Goal: Task Accomplishment & Management: Manage account settings

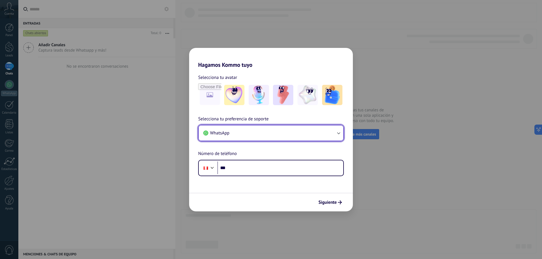
click at [329, 133] on button "WhatsApp" at bounding box center [271, 133] width 144 height 15
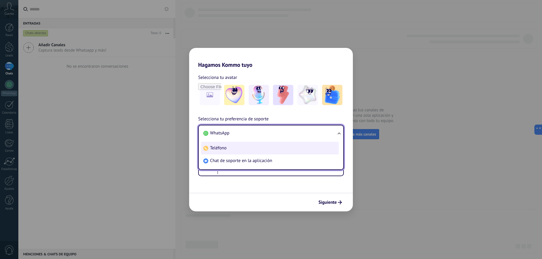
click at [255, 149] on li "Teléfono" at bounding box center [270, 148] width 138 height 13
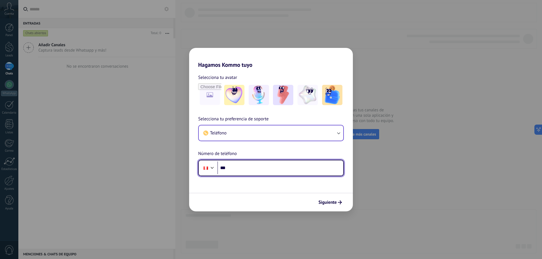
click at [254, 168] on input "***" at bounding box center [280, 168] width 126 height 13
type input "**********"
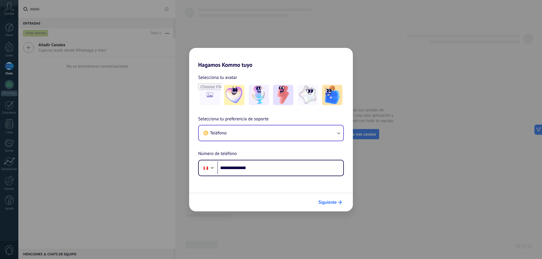
click at [324, 203] on span "Siguiente" at bounding box center [327, 203] width 18 height 4
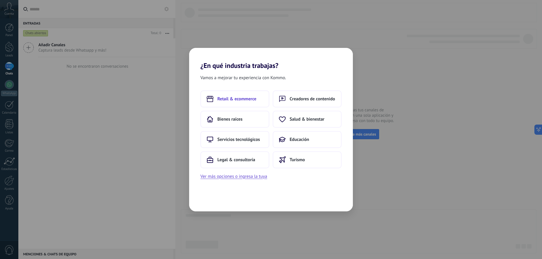
click at [236, 96] on button "Retail & ecommerce" at bounding box center [234, 99] width 69 height 17
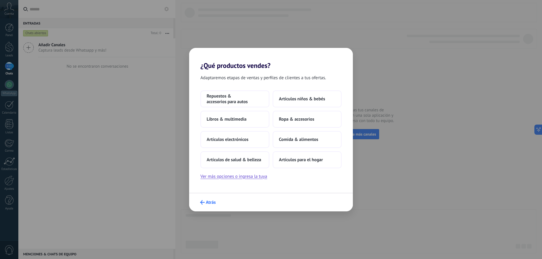
click at [209, 201] on span "Atrás" at bounding box center [211, 203] width 10 height 4
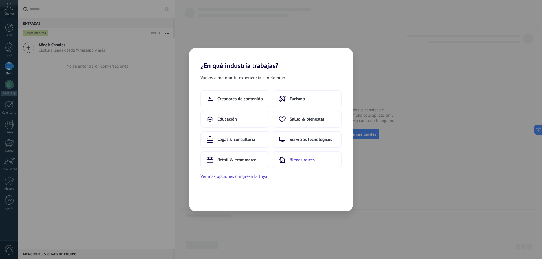
click at [300, 157] on span "Bienes raíces" at bounding box center [302, 160] width 25 height 6
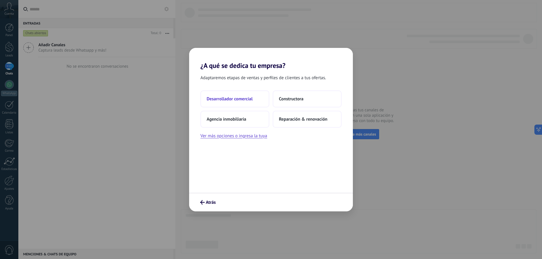
click at [242, 102] on span "Desarrollador comercial" at bounding box center [230, 99] width 46 height 6
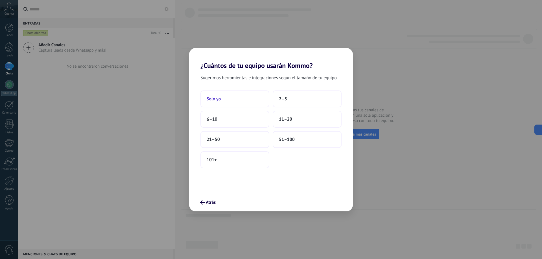
click at [243, 100] on button "Solo yo" at bounding box center [234, 99] width 69 height 17
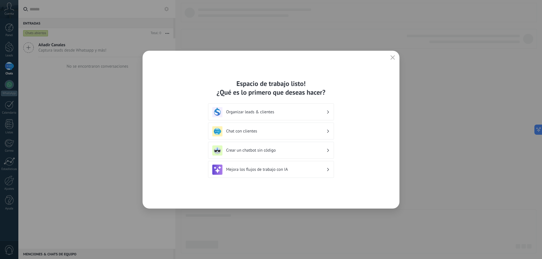
click at [390, 57] on button "button" at bounding box center [392, 58] width 7 height 8
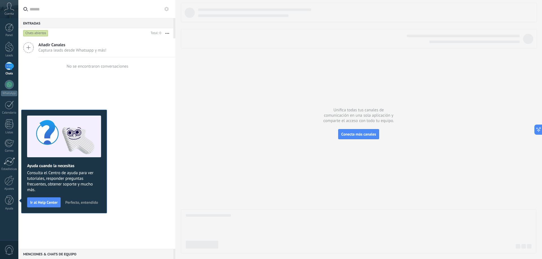
click at [80, 202] on span "Perfecto, entendido" at bounding box center [81, 203] width 33 height 4
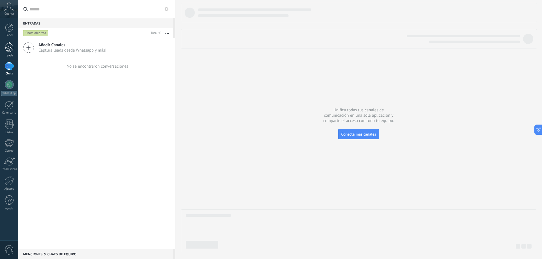
click at [9, 47] on div at bounding box center [9, 47] width 8 height 10
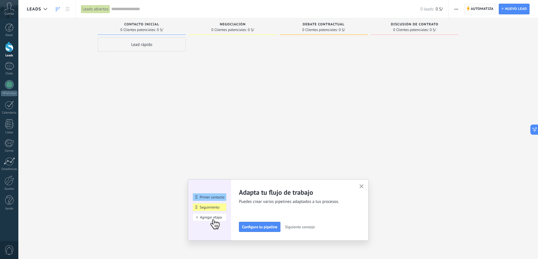
click at [478, 8] on span "Automatiza" at bounding box center [481, 9] width 23 height 10
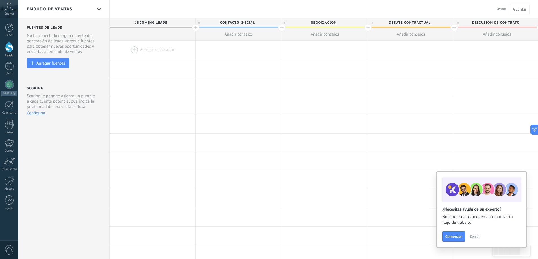
click at [11, 52] on link "Leads" at bounding box center [9, 50] width 18 height 16
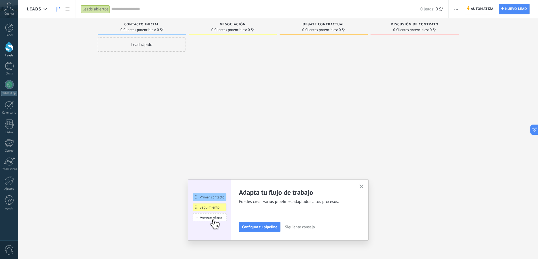
click at [458, 10] on button "button" at bounding box center [456, 9] width 8 height 11
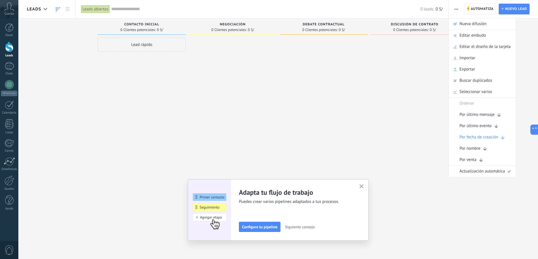
click at [479, 47] on span "Editar el diseño de la tarjeta" at bounding box center [484, 46] width 51 height 11
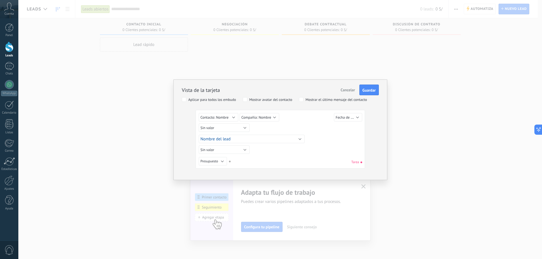
click at [345, 88] on span "Cancelar" at bounding box center [348, 89] width 14 height 5
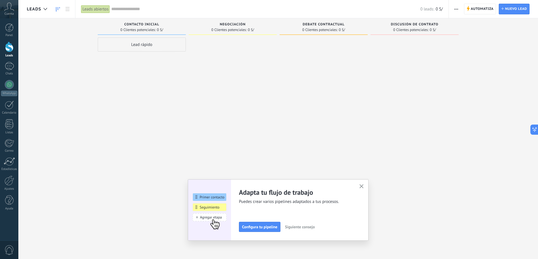
click at [458, 8] on span "button" at bounding box center [456, 9] width 4 height 11
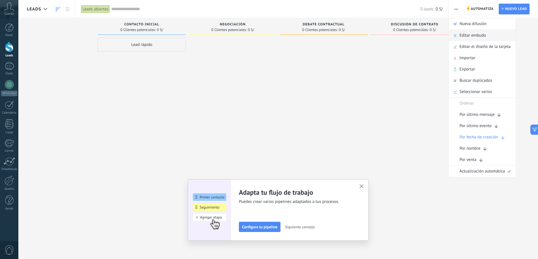
click at [475, 34] on span "Editar embudo" at bounding box center [472, 35] width 27 height 11
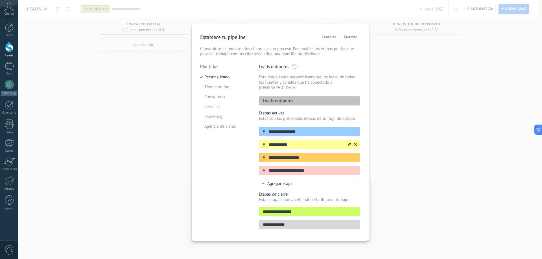
drag, startPoint x: 303, startPoint y: 139, endPoint x: 265, endPoint y: 136, distance: 38.7
click at [265, 140] on div "**********" at bounding box center [309, 145] width 101 height 10
type input "*"
type input "**********"
drag, startPoint x: 308, startPoint y: 154, endPoint x: 265, endPoint y: 152, distance: 43.2
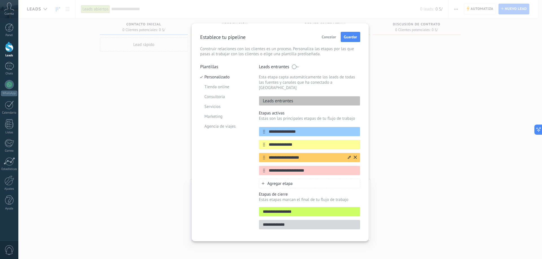
click at [265, 153] on div "**********" at bounding box center [309, 158] width 101 height 10
type input "**********"
drag, startPoint x: 310, startPoint y: 164, endPoint x: 253, endPoint y: 164, distance: 57.0
click at [253, 164] on div "**********" at bounding box center [280, 148] width 160 height 169
type input "******"
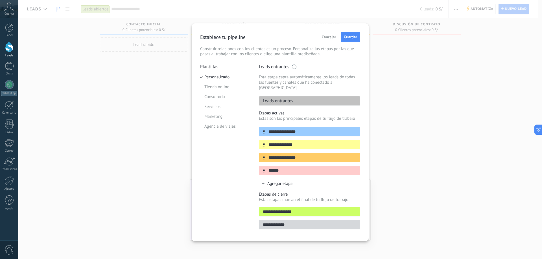
click at [288, 181] on span "Agregar etapa" at bounding box center [279, 183] width 25 height 5
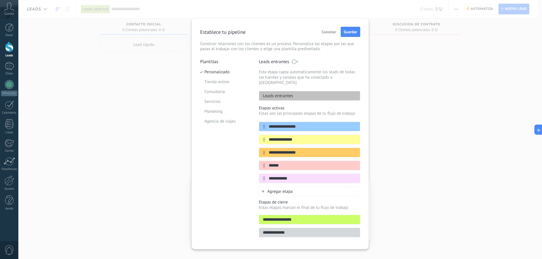
type input "**********"
click at [287, 189] on span "Agregar etapa" at bounding box center [279, 191] width 25 height 5
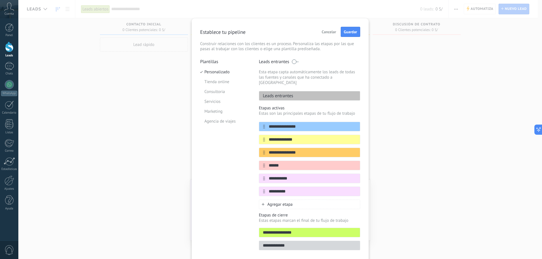
type input "**********"
click at [294, 200] on div "Agregar etapa" at bounding box center [309, 205] width 101 height 10
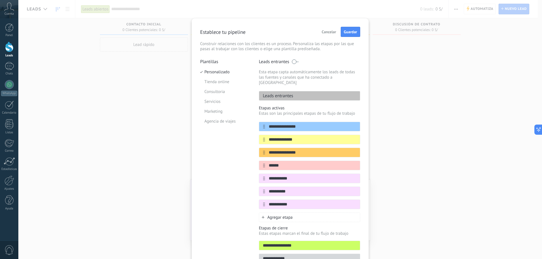
type input "**********"
click at [306, 213] on div "Agregar etapa" at bounding box center [309, 218] width 101 height 10
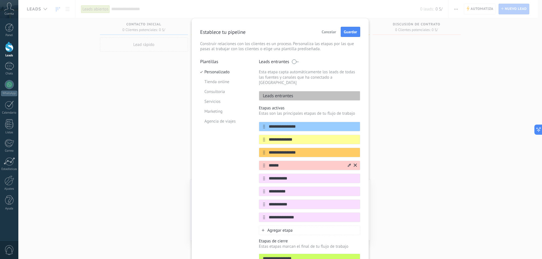
type input "**********"
click at [348, 164] on icon at bounding box center [349, 165] width 3 height 3
click at [320, 191] on span at bounding box center [322, 193] width 5 height 5
click at [349, 177] on icon at bounding box center [349, 178] width 3 height 3
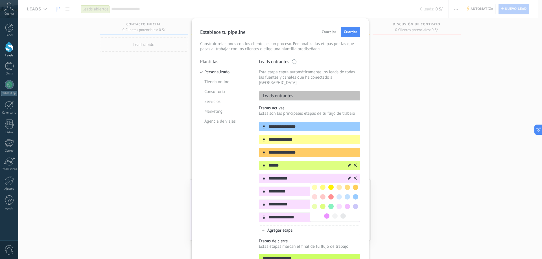
click at [313, 194] on span at bounding box center [314, 196] width 5 height 5
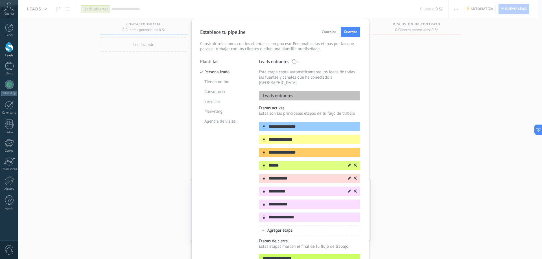
click at [348, 190] on icon at bounding box center [349, 191] width 3 height 3
click at [355, 207] on span at bounding box center [355, 209] width 5 height 5
click at [348, 203] on icon at bounding box center [349, 204] width 3 height 3
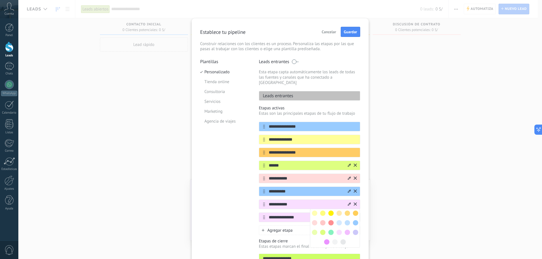
click at [329, 220] on span at bounding box center [330, 222] width 5 height 5
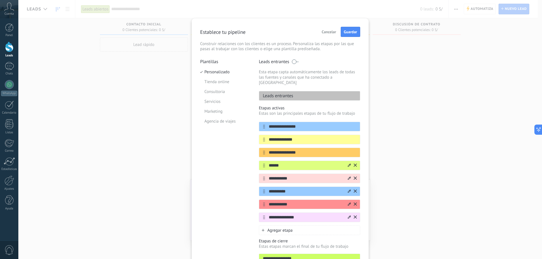
click at [349, 216] on icon at bounding box center [349, 217] width 3 height 3
click at [325, 253] on span at bounding box center [326, 255] width 5 height 5
click at [348, 138] on icon at bounding box center [349, 139] width 3 height 3
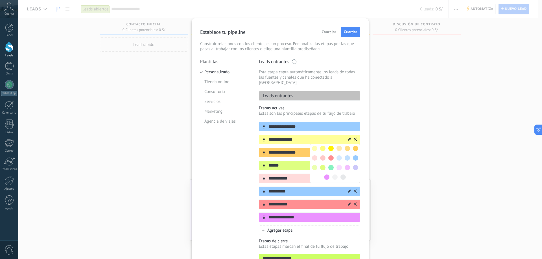
click at [330, 146] on span at bounding box center [330, 148] width 5 height 5
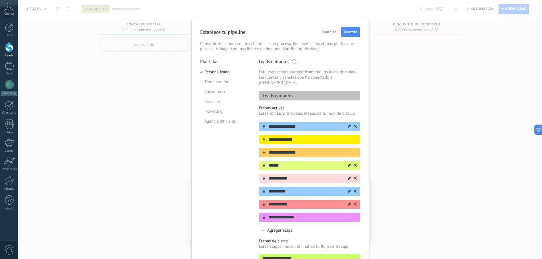
click at [348, 125] on icon at bounding box center [349, 126] width 3 height 3
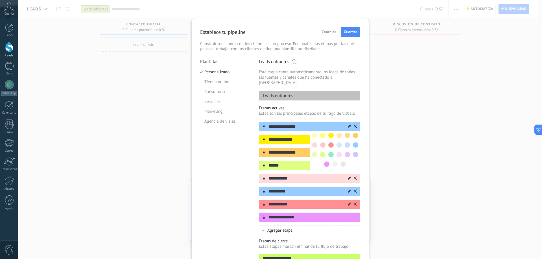
click at [328, 152] on span at bounding box center [330, 154] width 5 height 5
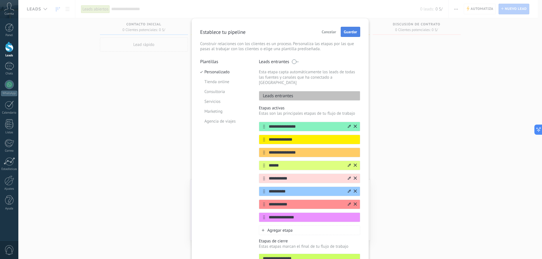
click at [352, 30] on span "Guardar" at bounding box center [350, 32] width 13 height 4
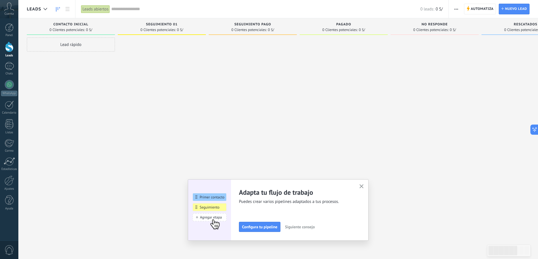
click at [364, 187] on use "button" at bounding box center [361, 187] width 4 height 4
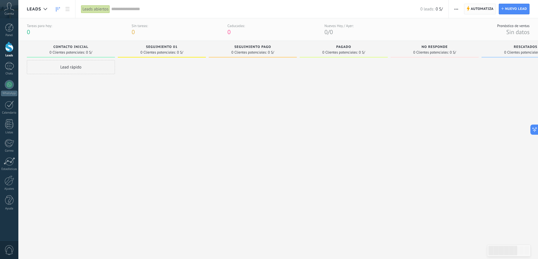
click at [468, 8] on use at bounding box center [468, 8] width 3 height 5
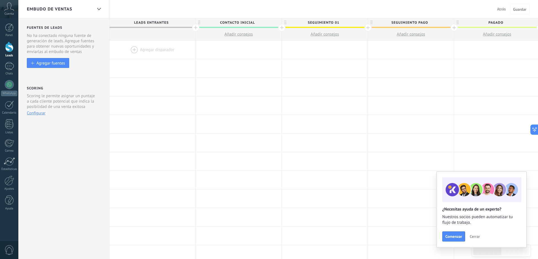
click at [144, 45] on div at bounding box center [153, 50] width 86 height 18
click at [158, 49] on div at bounding box center [153, 50] width 86 height 18
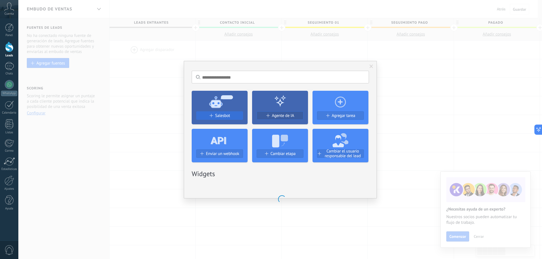
click at [216, 152] on span "Enviar un webhook" at bounding box center [222, 154] width 33 height 5
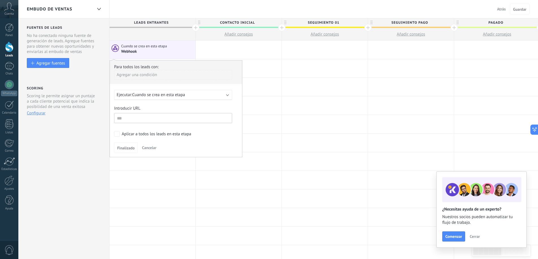
click at [148, 150] on span "Cancelar" at bounding box center [149, 147] width 14 height 5
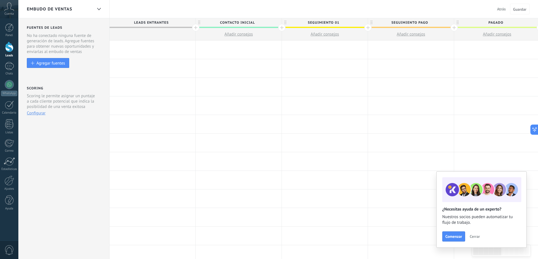
click at [143, 47] on div at bounding box center [153, 50] width 86 height 18
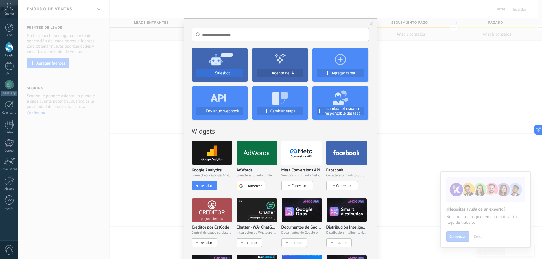
click at [224, 71] on span "Salesbot" at bounding box center [222, 73] width 15 height 5
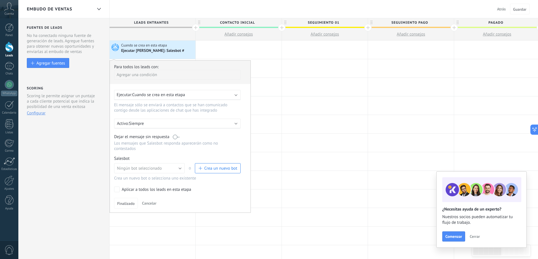
click at [208, 170] on span "Crea un nuevo bot" at bounding box center [220, 168] width 33 height 5
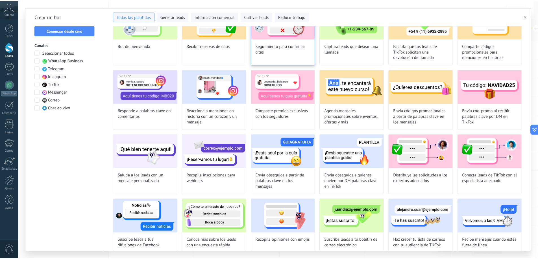
scroll to position [56, 0]
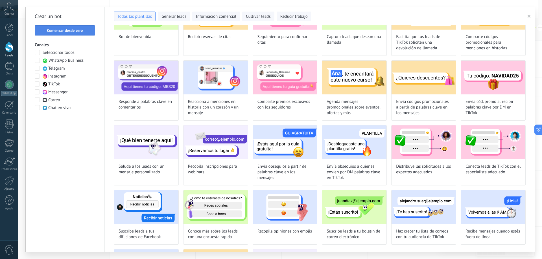
click at [71, 30] on span "Comenzar desde cero" at bounding box center [65, 31] width 36 height 4
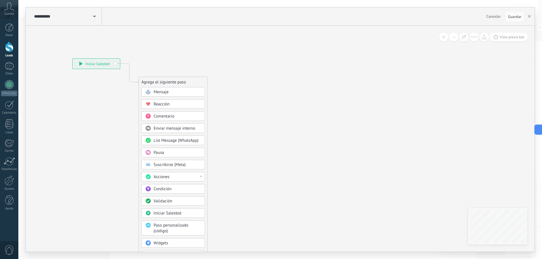
drag, startPoint x: 369, startPoint y: 125, endPoint x: 298, endPoint y: 116, distance: 71.2
click at [298, 116] on icon at bounding box center [120, 160] width 379 height 487
drag, startPoint x: 298, startPoint y: 115, endPoint x: 356, endPoint y: 91, distance: 62.9
click at [310, 91] on icon at bounding box center [120, 159] width 379 height 487
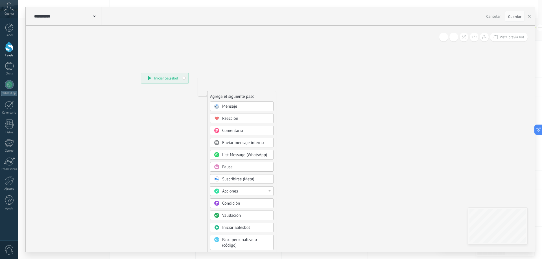
drag, startPoint x: 356, startPoint y: 91, endPoint x: 367, endPoint y: 141, distance: 51.0
click at [367, 141] on icon at bounding box center [189, 175] width 379 height 487
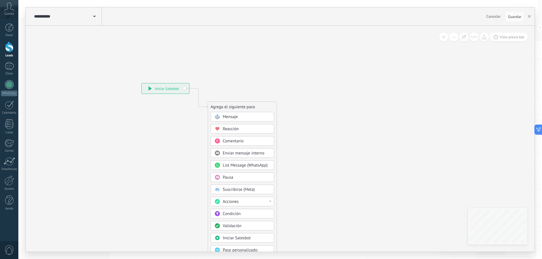
drag, startPoint x: 389, startPoint y: 140, endPoint x: 287, endPoint y: 133, distance: 102.4
click at [287, 133] on div "**********" at bounding box center [280, 139] width 509 height 226
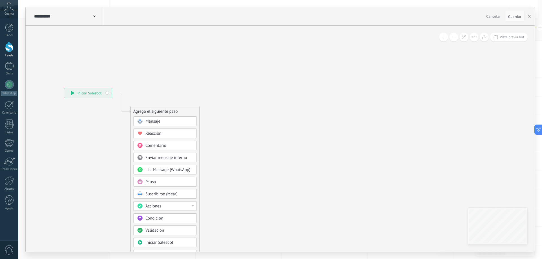
drag, startPoint x: 367, startPoint y: 129, endPoint x: 290, endPoint y: 133, distance: 77.5
click at [290, 133] on icon at bounding box center [112, 190] width 379 height 487
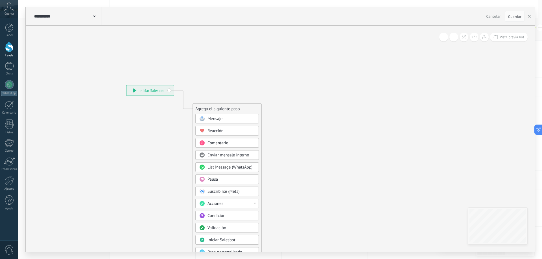
drag, startPoint x: 274, startPoint y: 141, endPoint x: 336, endPoint y: 138, distance: 62.1
click at [336, 138] on icon at bounding box center [174, 187] width 379 height 487
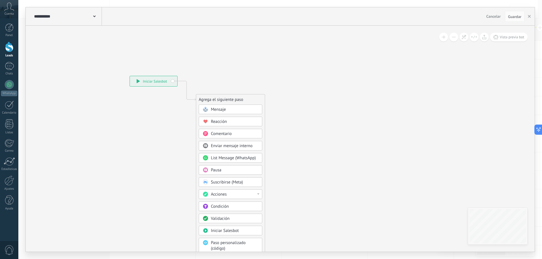
drag, startPoint x: 336, startPoint y: 138, endPoint x: 339, endPoint y: 128, distance: 10.4
click at [339, 128] on icon at bounding box center [177, 178] width 379 height 487
click at [312, 53] on icon at bounding box center [177, 177] width 379 height 487
click at [8, 52] on link "Leads" at bounding box center [9, 50] width 18 height 16
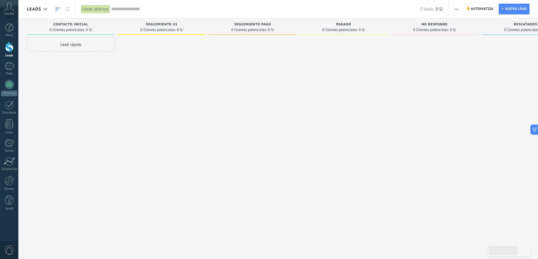
drag, startPoint x: 446, startPoint y: 1, endPoint x: 393, endPoint y: 68, distance: 84.8
click at [397, 67] on div at bounding box center [434, 131] width 88 height 186
click at [1, 8] on div "Cuenta" at bounding box center [9, 9] width 18 height 18
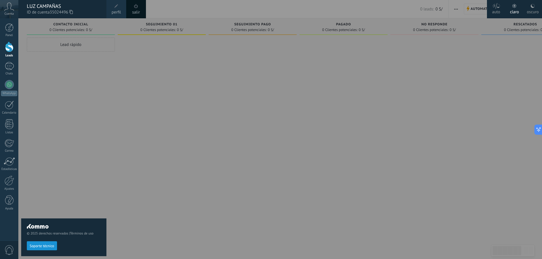
click at [177, 100] on div at bounding box center [289, 129] width 542 height 259
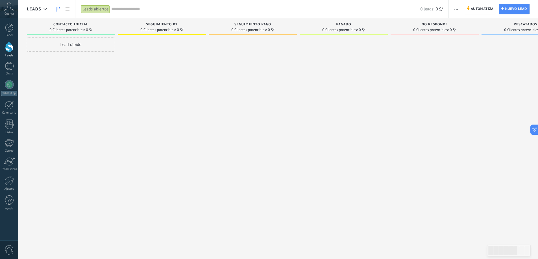
click at [9, 50] on div at bounding box center [9, 47] width 8 height 10
click at [475, 6] on span "Automatiza" at bounding box center [481, 9] width 23 height 10
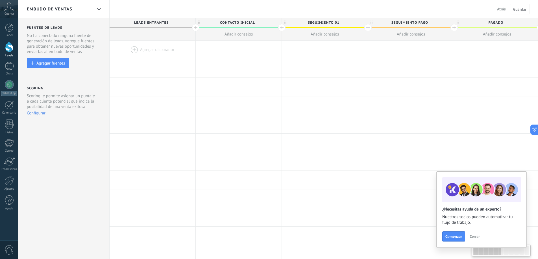
click at [153, 48] on div at bounding box center [153, 50] width 86 height 18
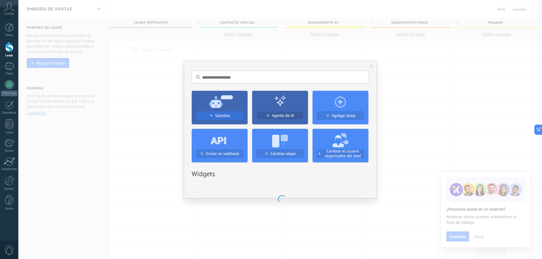
click at [229, 113] on span "Salesbot" at bounding box center [222, 115] width 15 height 5
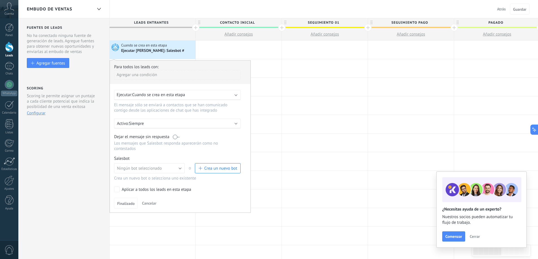
click at [215, 170] on span "Crea un nuevo bot" at bounding box center [220, 168] width 33 height 5
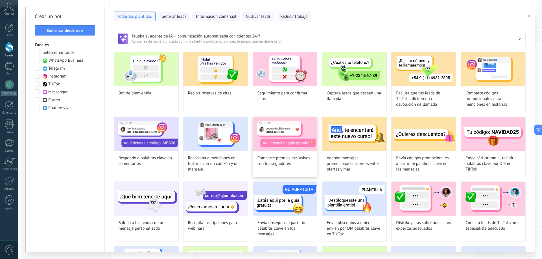
type input "**********"
click at [73, 32] on span "Comenzar desde cero" at bounding box center [65, 31] width 36 height 4
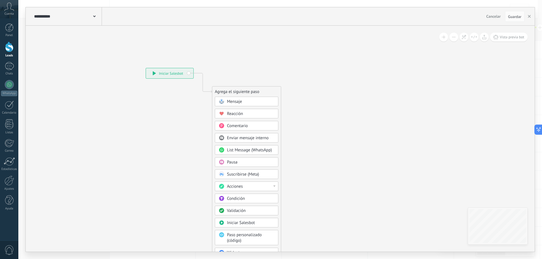
click at [242, 99] on div "Mensaje" at bounding box center [247, 102] width 64 height 10
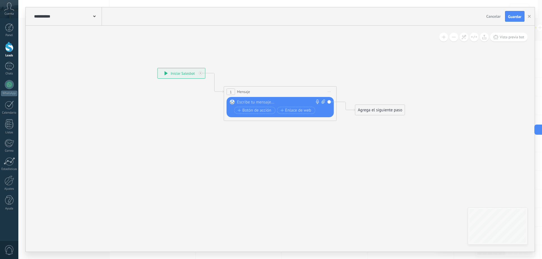
click at [254, 103] on div at bounding box center [279, 103] width 84 height 6
paste div
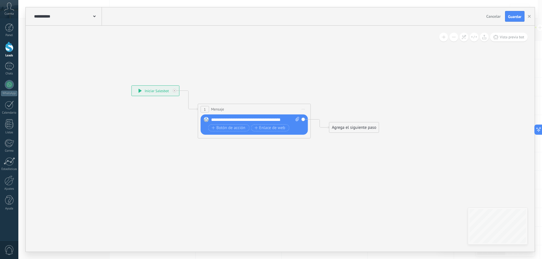
drag, startPoint x: 389, startPoint y: 154, endPoint x: 260, endPoint y: 191, distance: 133.8
click at [261, 191] on icon at bounding box center [245, 111] width 511 height 335
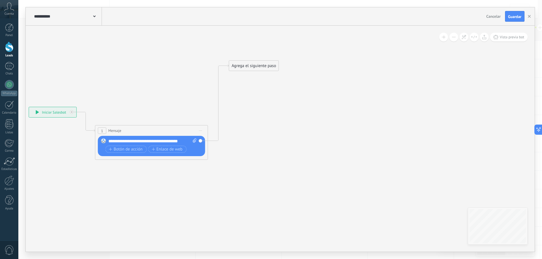
drag, startPoint x: 246, startPoint y: 150, endPoint x: 248, endPoint y: 67, distance: 83.0
click at [248, 67] on div "Agrega el siguiente paso" at bounding box center [253, 65] width 49 height 9
click at [267, 71] on div "Agrega el siguiente paso Mensaje Mensaje Mensaje Reacción Comentario Enviar men…" at bounding box center [254, 65] width 50 height 11
click at [267, 68] on div "Agrega el siguiente paso" at bounding box center [253, 65] width 49 height 9
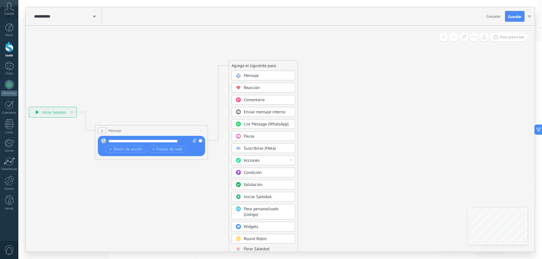
click at [280, 160] on div "Acciones" at bounding box center [267, 161] width 47 height 6
click at [270, 189] on div "Cambiar etapa del lead" at bounding box center [263, 190] width 63 height 10
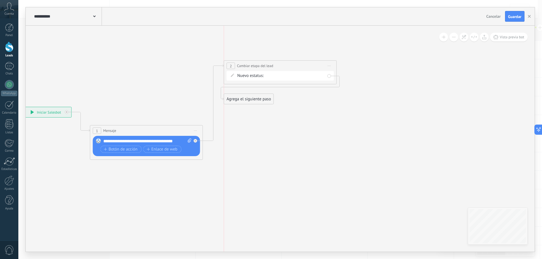
drag, startPoint x: 370, startPoint y: 83, endPoint x: 240, endPoint y: 98, distance: 131.2
click at [240, 98] on div "Agrega el siguiente paso" at bounding box center [248, 99] width 49 height 9
drag, startPoint x: 244, startPoint y: 98, endPoint x: 248, endPoint y: 102, distance: 5.0
click at [245, 99] on div "Agrega el siguiente paso" at bounding box center [248, 99] width 49 height 9
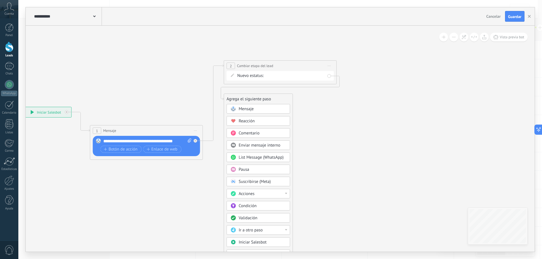
click at [264, 173] on div "Pausa" at bounding box center [259, 170] width 64 height 10
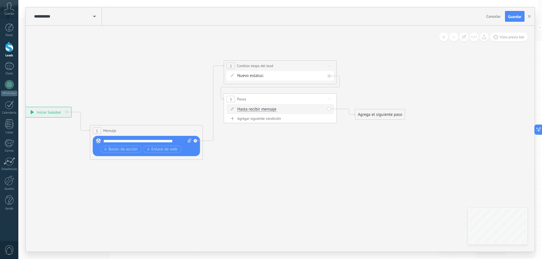
click at [263, 118] on div "Agregar siguiente condición" at bounding box center [280, 118] width 107 height 5
click at [321, 109] on div "Borrar" at bounding box center [323, 109] width 6 height 8
click at [328, 119] on div "Borrar" at bounding box center [331, 117] width 25 height 10
click at [281, 109] on input "*" at bounding box center [279, 110] width 3 height 5
type input "*"
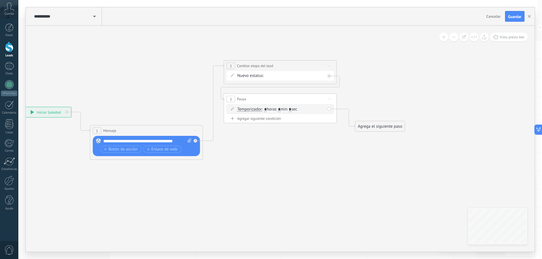
click at [294, 108] on span ": * horas * min * sec" at bounding box center [279, 109] width 35 height 5
click at [297, 108] on span ": * horas * min * sec" at bounding box center [279, 109] width 35 height 5
click at [297, 110] on span ": * horas * min * sec" at bounding box center [279, 109] width 35 height 5
click at [291, 110] on input "*" at bounding box center [290, 110] width 3 height 5
type input "**"
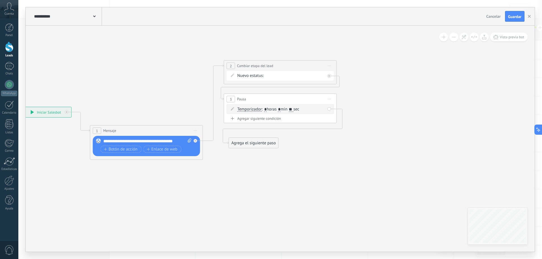
drag, startPoint x: 371, startPoint y: 127, endPoint x: 244, endPoint y: 144, distance: 128.1
click at [244, 144] on div "Agrega el siguiente paso" at bounding box center [253, 143] width 49 height 9
click at [245, 144] on div "Agrega el siguiente paso" at bounding box center [252, 143] width 49 height 9
click at [255, 154] on span "Mensaje" at bounding box center [250, 153] width 15 height 5
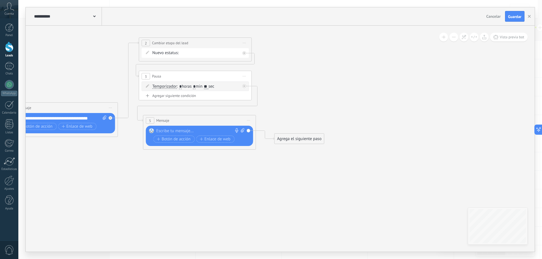
drag, startPoint x: 327, startPoint y: 208, endPoint x: 247, endPoint y: 185, distance: 83.9
click at [247, 185] on icon at bounding box center [122, 93] width 649 height 395
click at [192, 130] on div at bounding box center [198, 131] width 84 height 6
paste div
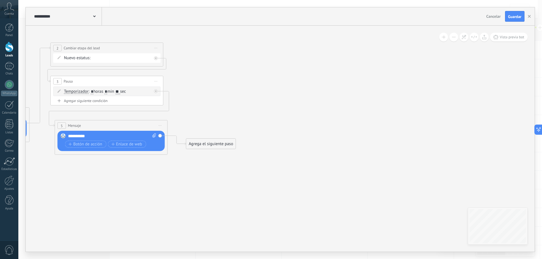
drag, startPoint x: 281, startPoint y: 182, endPoint x: 193, endPoint y: 186, distance: 88.5
click at [193, 186] on icon at bounding box center [33, 99] width 649 height 395
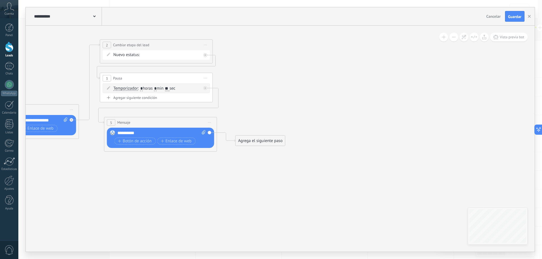
drag, startPoint x: 201, startPoint y: 108, endPoint x: 250, endPoint y: 105, distance: 49.5
click at [250, 105] on icon at bounding box center [83, 95] width 649 height 395
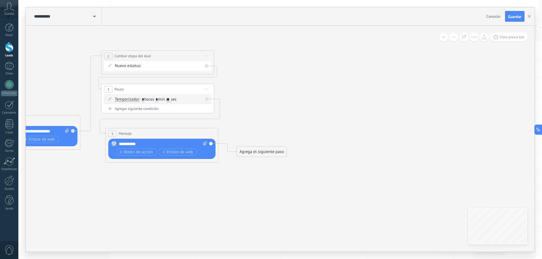
drag, startPoint x: 251, startPoint y: 102, endPoint x: 252, endPoint y: 113, distance: 11.1
click at [252, 113] on icon at bounding box center [84, 106] width 649 height 395
click at [205, 87] on span "Iniciar vista previa aquí Cambiar nombre Duplicar [GEOGRAPHIC_DATA]" at bounding box center [206, 89] width 9 height 8
click at [230, 115] on div "Duplicar" at bounding box center [233, 117] width 56 height 10
drag, startPoint x: 175, startPoint y: 137, endPoint x: 319, endPoint y: 45, distance: 171.4
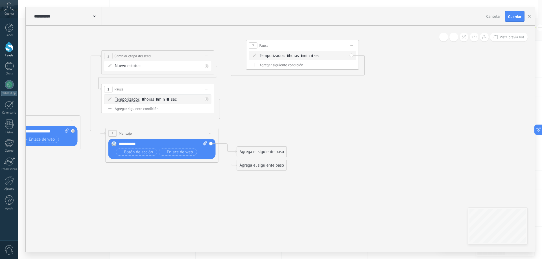
click at [319, 45] on div "7 Pausa ***** Iniciar vista previa aquí Cambiar nombre Duplicar [GEOGRAPHIC_DAT…" at bounding box center [302, 45] width 112 height 10
drag, startPoint x: 270, startPoint y: 141, endPoint x: 280, endPoint y: 43, distance: 99.0
drag, startPoint x: 254, startPoint y: 169, endPoint x: 268, endPoint y: 136, distance: 35.6
click at [268, 136] on div "Agrega el siguiente paso" at bounding box center [275, 133] width 49 height 9
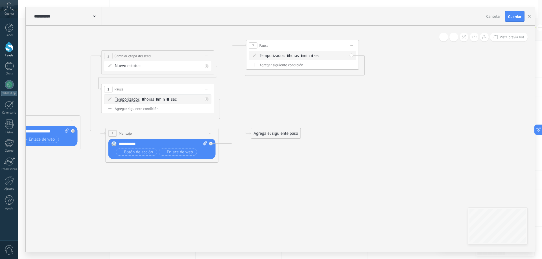
click at [280, 132] on div "Agrega el siguiente paso" at bounding box center [275, 133] width 49 height 9
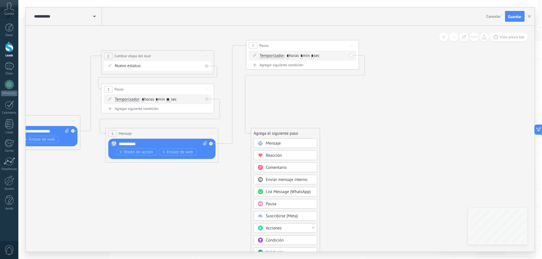
click at [278, 144] on span "Mensaje" at bounding box center [273, 143] width 15 height 5
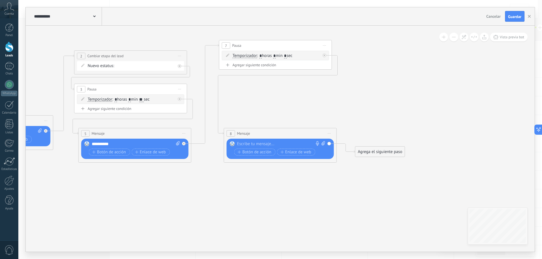
click at [322, 142] on icon at bounding box center [323, 143] width 4 height 4
click input "Subir" at bounding box center [0, 0] width 0 height 0
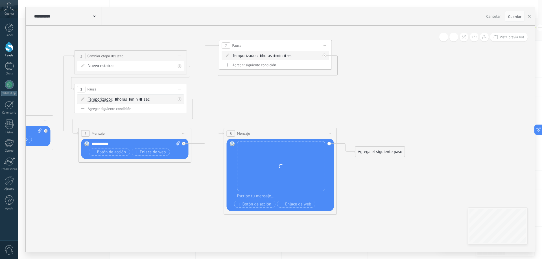
click at [256, 196] on div at bounding box center [284, 197] width 94 height 6
paste div
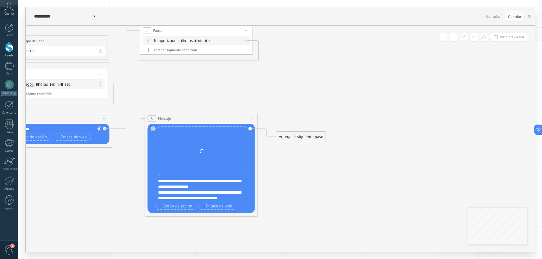
drag, startPoint x: 368, startPoint y: 205, endPoint x: 288, endPoint y: 190, distance: 80.7
click at [288, 190] on icon at bounding box center [51, 86] width 794 height 405
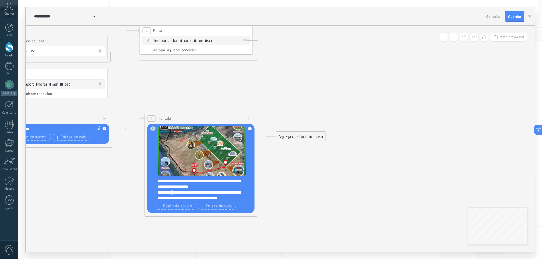
click at [175, 193] on div "**********" at bounding box center [200, 195] width 84 height 11
click at [176, 194] on div "**********" at bounding box center [200, 195] width 84 height 11
click at [176, 193] on div "**********" at bounding box center [200, 195] width 84 height 11
click at [237, 192] on div "**********" at bounding box center [200, 195] width 84 height 11
drag, startPoint x: 205, startPoint y: 200, endPoint x: 207, endPoint y: 198, distance: 3.0
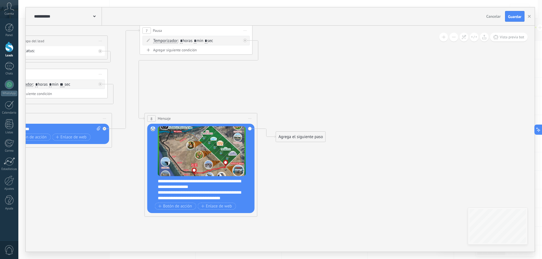
click at [205, 200] on div "**********" at bounding box center [200, 195] width 84 height 11
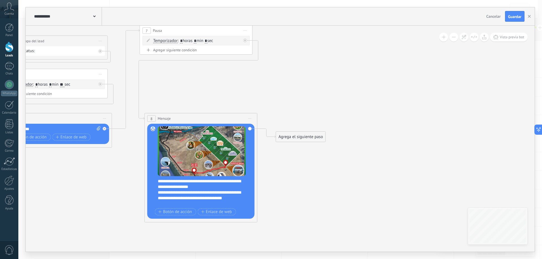
click at [234, 197] on div "**********" at bounding box center [200, 198] width 84 height 17
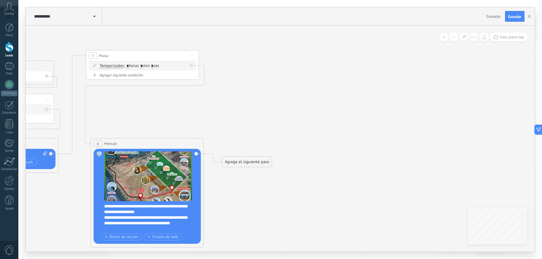
drag, startPoint x: 324, startPoint y: 188, endPoint x: 233, endPoint y: 213, distance: 95.0
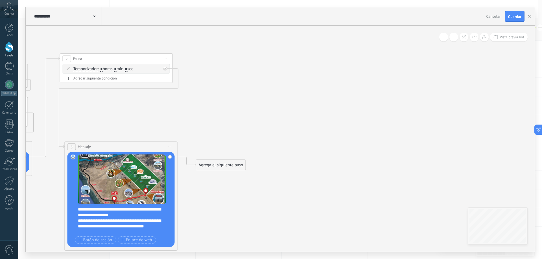
click at [164, 59] on span "Iniciar vista previa aquí Cambiar nombre Duplicar [GEOGRAPHIC_DATA]" at bounding box center [165, 59] width 9 height 8
drag, startPoint x: 187, startPoint y: 87, endPoint x: 192, endPoint y: 87, distance: 5.1
click at [187, 87] on div "Duplicar" at bounding box center [191, 86] width 56 height 10
drag, startPoint x: 152, startPoint y: 106, endPoint x: 293, endPoint y: 71, distance: 145.7
click at [293, 71] on div "10 Pausa ***** Iniciar vista previa aquí Cambiar nombre Duplicar [GEOGRAPHIC_DA…" at bounding box center [257, 73] width 112 height 10
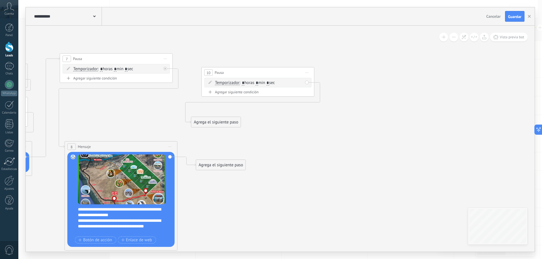
click at [275, 83] on span ": * horas * min * sec" at bounding box center [256, 82] width 35 height 5
click at [269, 84] on input "*" at bounding box center [267, 83] width 3 height 5
click at [269, 83] on input "*" at bounding box center [267, 83] width 3 height 5
type input "**"
drag, startPoint x: 218, startPoint y: 168, endPoint x: 231, endPoint y: 92, distance: 77.2
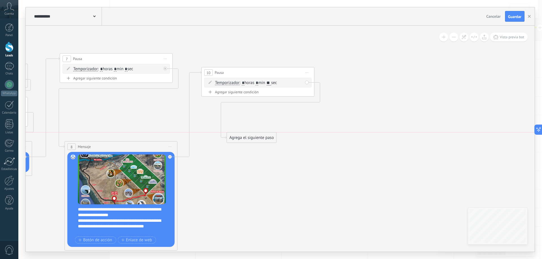
drag, startPoint x: 229, startPoint y: 122, endPoint x: 262, endPoint y: 144, distance: 39.9
click at [263, 143] on div "Agrega el siguiente paso" at bounding box center [251, 137] width 49 height 9
click at [256, 145] on div "Agrega el siguiente paso" at bounding box center [249, 146] width 49 height 9
click at [257, 149] on div "Agrega el siguiente paso" at bounding box center [248, 146] width 49 height 9
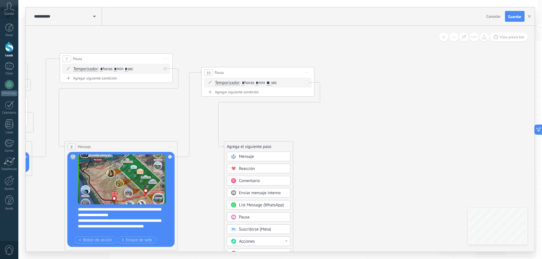
click at [254, 157] on div "Mensaje" at bounding box center [262, 157] width 47 height 6
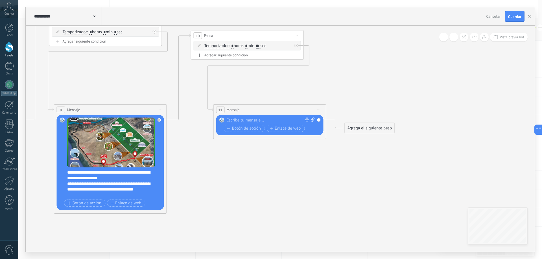
drag, startPoint x: 263, startPoint y: 208, endPoint x: 253, endPoint y: 171, distance: 38.3
click at [253, 171] on icon at bounding box center [39, 115] width 953 height 480
click at [257, 121] on div at bounding box center [269, 121] width 84 height 6
paste div
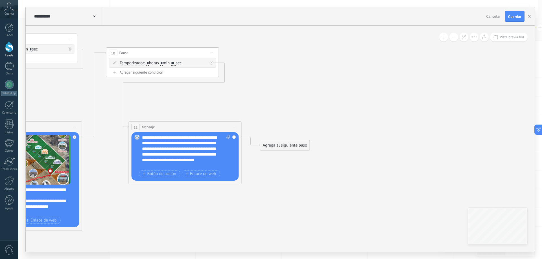
drag, startPoint x: 317, startPoint y: 177, endPoint x: 233, endPoint y: 191, distance: 85.3
click at [211, 52] on span "Iniciar vista previa aquí Cambiar nombre Duplicar [GEOGRAPHIC_DATA]" at bounding box center [211, 53] width 9 height 8
click at [232, 81] on div "Duplicar" at bounding box center [237, 80] width 56 height 10
drag, startPoint x: 212, startPoint y: 94, endPoint x: 318, endPoint y: 73, distance: 108.3
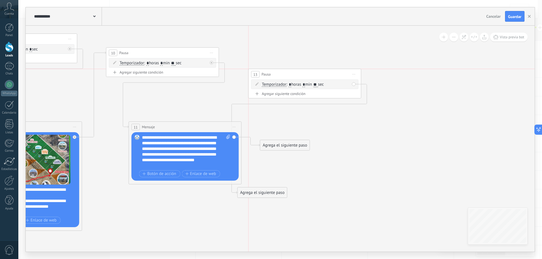
click at [318, 73] on div "13 Pausa ***** Iniciar vista previa aquí Cambiar nombre Duplicar [GEOGRAPHIC_DA…" at bounding box center [305, 74] width 112 height 10
drag, startPoint x: 287, startPoint y: 143, endPoint x: 290, endPoint y: 86, distance: 56.5
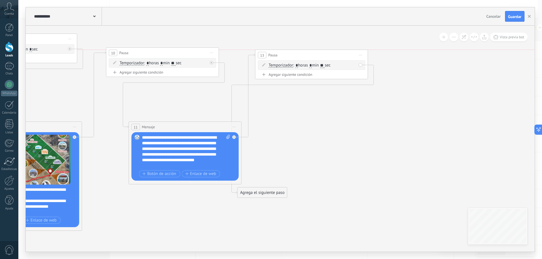
drag, startPoint x: 314, startPoint y: 73, endPoint x: 321, endPoint y: 55, distance: 18.5
click at [321, 55] on div "13 Pausa ***** Iniciar vista previa aquí Cambiar nombre Duplicar [GEOGRAPHIC_DA…" at bounding box center [311, 55] width 112 height 10
drag, startPoint x: 270, startPoint y: 193, endPoint x: 301, endPoint y: 142, distance: 60.0
click at [301, 142] on div "Agrega el siguiente paso" at bounding box center [293, 141] width 49 height 9
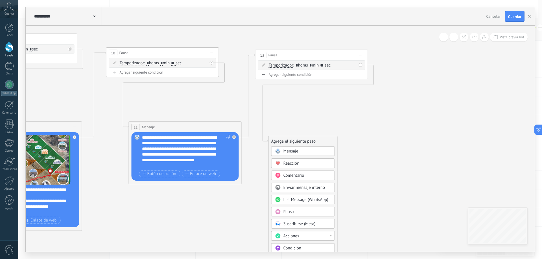
click at [298, 151] on span "Mensaje" at bounding box center [290, 151] width 15 height 5
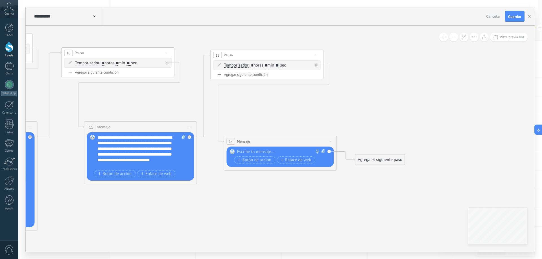
click at [260, 150] on div at bounding box center [279, 152] width 84 height 6
paste div
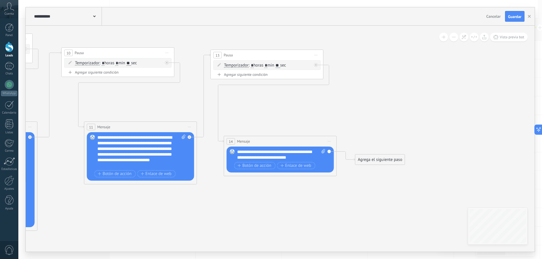
click at [323, 150] on icon at bounding box center [323, 151] width 4 height 4
click input "Subir" at bounding box center [0, 0] width 0 height 0
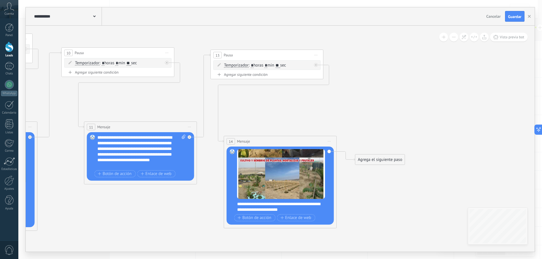
click at [266, 205] on div "**********" at bounding box center [284, 207] width 94 height 11
click at [279, 205] on div "**********" at bounding box center [284, 207] width 94 height 11
click at [290, 205] on div "**********" at bounding box center [284, 207] width 94 height 11
click at [254, 210] on div "**********" at bounding box center [284, 207] width 94 height 11
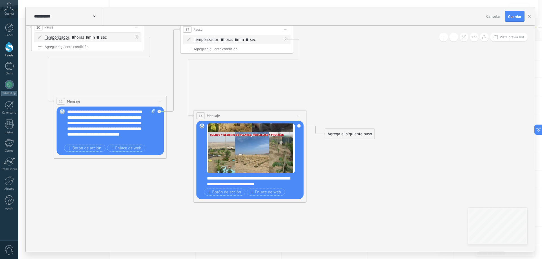
drag, startPoint x: 390, startPoint y: 203, endPoint x: 360, endPoint y: 177, distance: 39.6
click at [235, 178] on div "**********" at bounding box center [254, 181] width 94 height 11
click at [229, 179] on div "**********" at bounding box center [254, 181] width 94 height 11
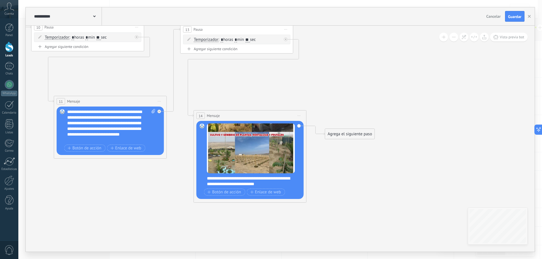
drag, startPoint x: 274, startPoint y: 185, endPoint x: 396, endPoint y: 97, distance: 150.7
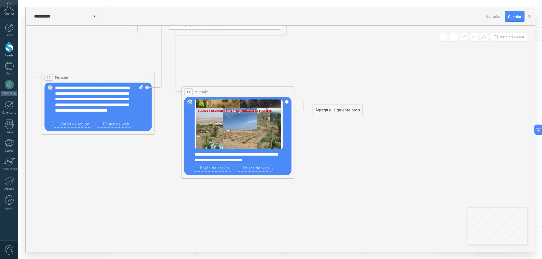
drag, startPoint x: 339, startPoint y: 128, endPoint x: 336, endPoint y: 124, distance: 5.6
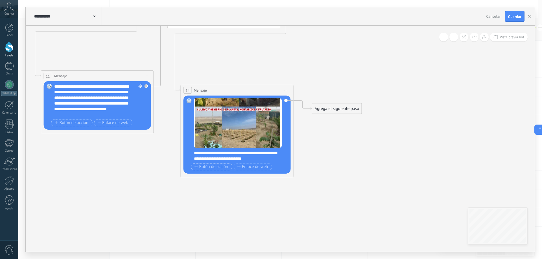
click at [218, 169] on span "Botón de acción" at bounding box center [211, 167] width 34 height 5
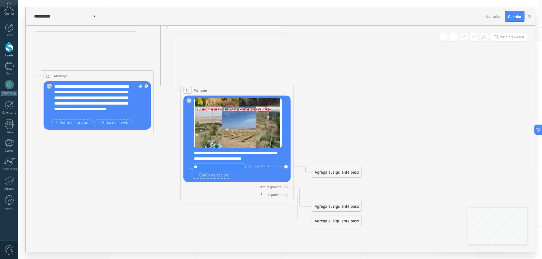
type input "**"
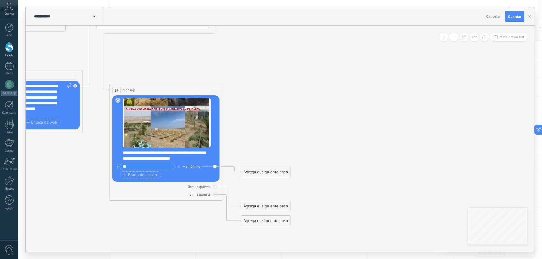
drag, startPoint x: 393, startPoint y: 146, endPoint x: 307, endPoint y: 148, distance: 86.1
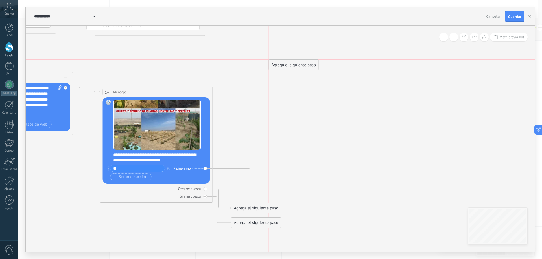
drag, startPoint x: 264, startPoint y: 177, endPoint x: 307, endPoint y: 59, distance: 125.6
click at [307, 60] on div "Agrega el siguiente paso" at bounding box center [293, 64] width 49 height 9
click at [306, 60] on div "Agrega el siguiente paso" at bounding box center [299, 56] width 49 height 9
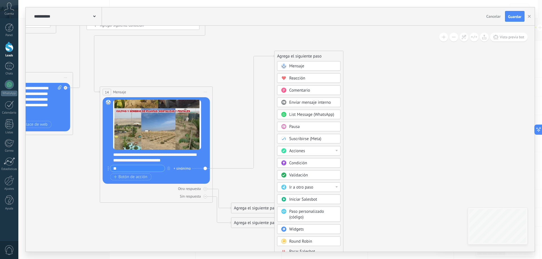
click at [329, 149] on div "Acciones" at bounding box center [312, 151] width 47 height 6
click at [329, 180] on div "Cambiar etapa del lead" at bounding box center [308, 180] width 63 height 10
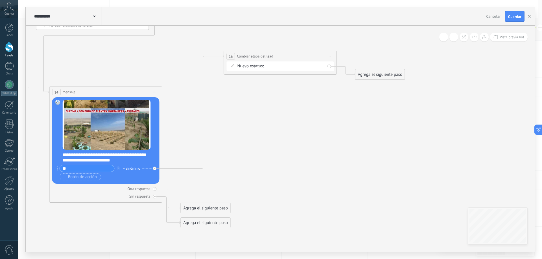
click at [0, 0] on div "Contacto inicial SEGUIMIENTO 01 SEGUIMIENTO PAGO PAGADO NO RESPONDE RESCATADOS …" at bounding box center [0, 0] width 0 height 0
click at [0, 0] on label "SEGUIMIENTO 01" at bounding box center [0, 0] width 0 height 0
drag, startPoint x: 374, startPoint y: 73, endPoint x: 257, endPoint y: 104, distance: 120.4
click at [257, 104] on div "Agrega el siguiente paso" at bounding box center [265, 105] width 49 height 9
click at [258, 103] on div "Agrega el siguiente paso" at bounding box center [263, 105] width 49 height 9
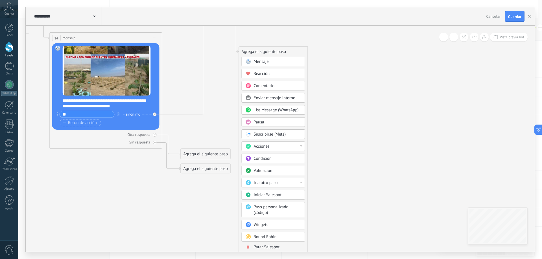
click at [270, 247] on span "Parar Salesbot" at bounding box center [267, 247] width 26 height 5
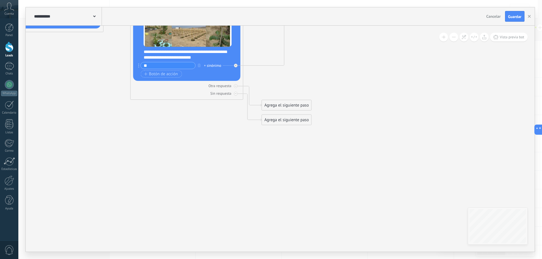
drag, startPoint x: 296, startPoint y: 178, endPoint x: 386, endPoint y: 129, distance: 102.8
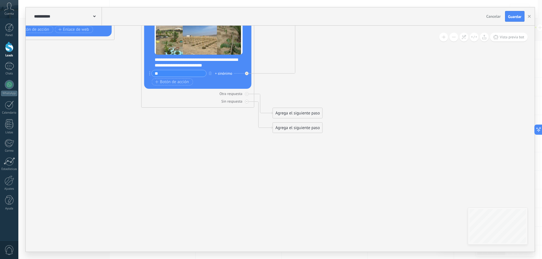
drag, startPoint x: 330, startPoint y: 158, endPoint x: 342, endPoint y: 170, distance: 17.0
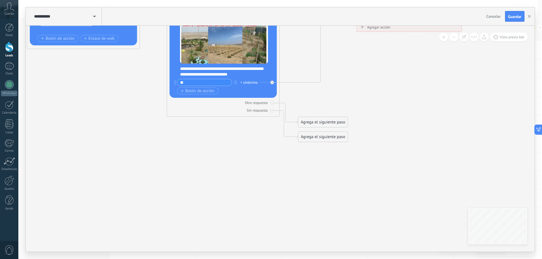
drag, startPoint x: 301, startPoint y: 189, endPoint x: 323, endPoint y: 190, distance: 22.6
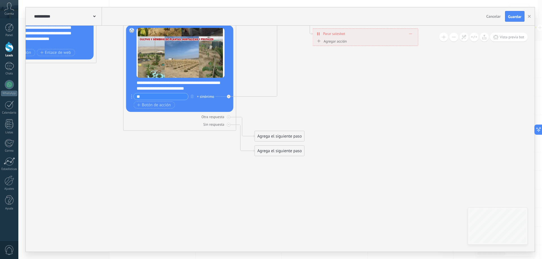
drag, startPoint x: 359, startPoint y: 163, endPoint x: 225, endPoint y: 211, distance: 142.4
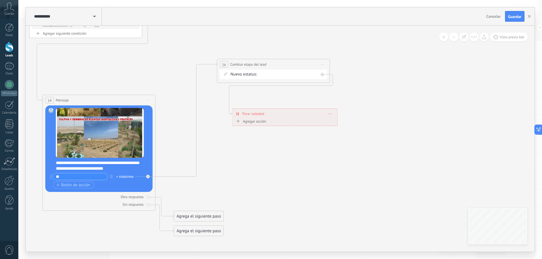
drag, startPoint x: 245, startPoint y: 149, endPoint x: 233, endPoint y: 195, distance: 47.5
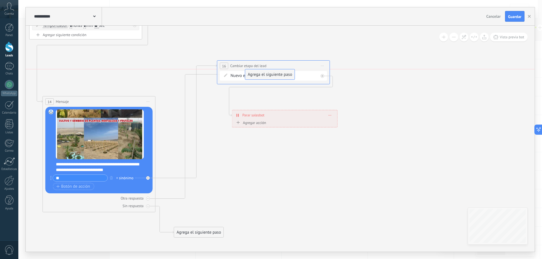
drag, startPoint x: 209, startPoint y: 215, endPoint x: 281, endPoint y: 74, distance: 159.0
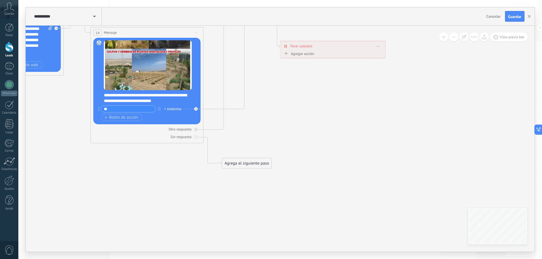
drag, startPoint x: 255, startPoint y: 173, endPoint x: 311, endPoint y: 89, distance: 100.5
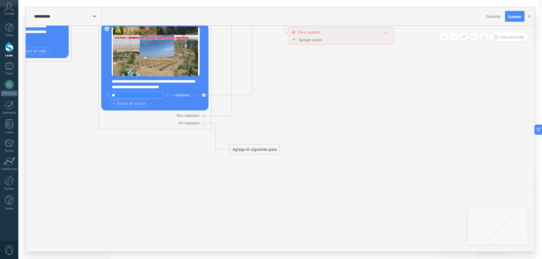
click at [269, 149] on div "Agrega el siguiente paso" at bounding box center [254, 149] width 49 height 9
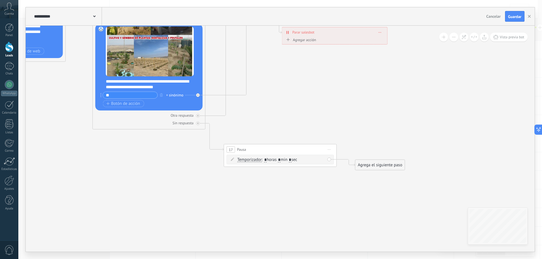
click at [266, 160] on input "*" at bounding box center [265, 160] width 3 height 5
click at [281, 160] on input "*" at bounding box center [279, 160] width 3 height 5
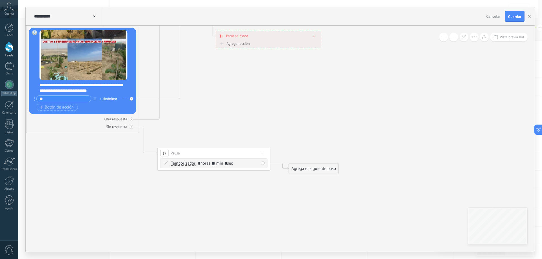
drag, startPoint x: 391, startPoint y: 134, endPoint x: 325, endPoint y: 138, distance: 66.4
click at [216, 163] on input "**" at bounding box center [214, 164] width 5 height 5
type input "*"
type input "**"
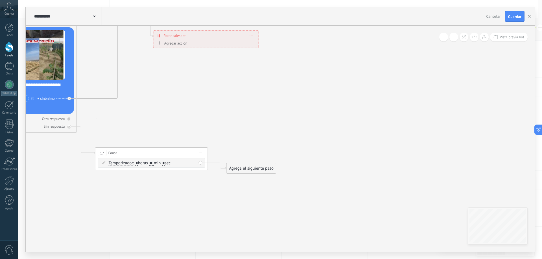
drag, startPoint x: 315, startPoint y: 131, endPoint x: 244, endPoint y: 129, distance: 71.4
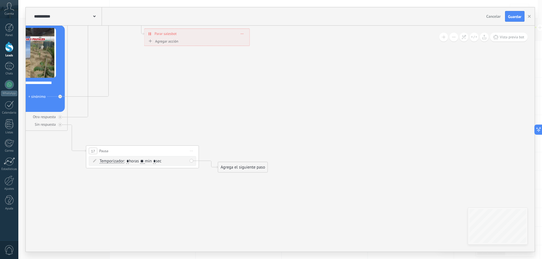
click at [241, 167] on div "Agrega el siguiente paso" at bounding box center [242, 167] width 49 height 9
drag, startPoint x: 251, startPoint y: 169, endPoint x: 283, endPoint y: 131, distance: 49.8
click at [283, 131] on div "Agrega el siguiente paso" at bounding box center [273, 129] width 49 height 9
click at [284, 131] on div "Agrega el siguiente paso" at bounding box center [273, 129] width 49 height 9
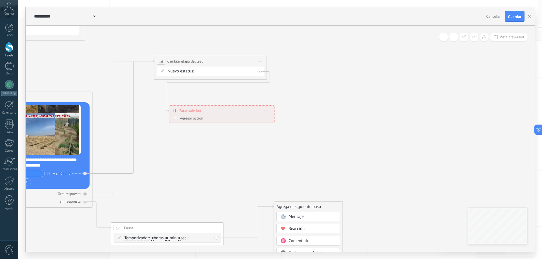
drag, startPoint x: 308, startPoint y: 89, endPoint x: 336, endPoint y: 159, distance: 75.2
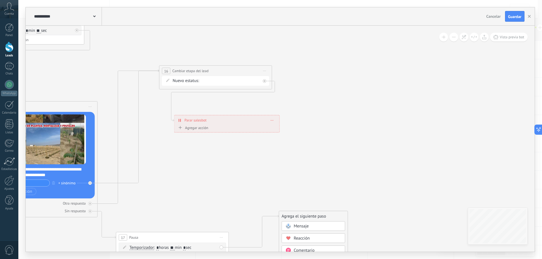
click at [0, 0] on div "Contacto inicial SEGUIMIENTO 01 SEGUIMIENTO PAGO PAGADO NO RESPONDE RESCATADOS …" at bounding box center [0, 0] width 0 height 0
click at [0, 0] on label "SEGUIMIENTO PAGO" at bounding box center [0, 0] width 0 height 0
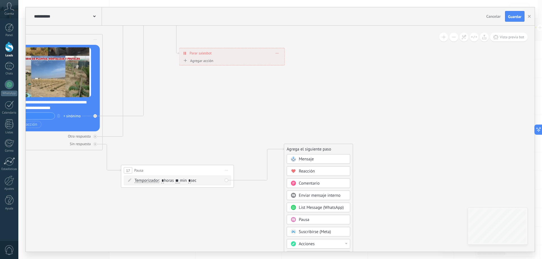
drag, startPoint x: 326, startPoint y: 135, endPoint x: 331, endPoint y: 66, distance: 68.5
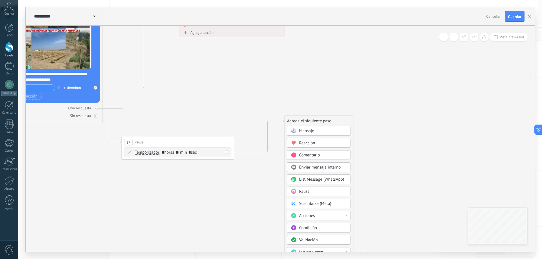
click at [322, 216] on div "Acciones" at bounding box center [322, 216] width 47 height 6
click at [327, 244] on div "Cambiar etapa del lead" at bounding box center [318, 245] width 63 height 10
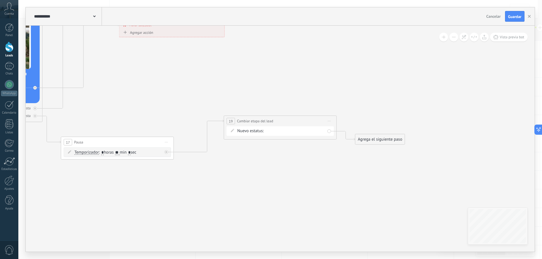
click at [0, 0] on div "Contacto inicial SEGUIMIENTO 01 SEGUIMIENTO PAGO PAGADO NO RESPONDE RESCATADOS …" at bounding box center [0, 0] width 0 height 0
click at [0, 0] on label "SEGUIMIENTO 01" at bounding box center [0, 0] width 0 height 0
drag, startPoint x: 373, startPoint y: 143, endPoint x: 247, endPoint y: 157, distance: 127.4
click at [247, 157] on div "Agrega el siguiente paso" at bounding box center [248, 158] width 49 height 9
click at [245, 159] on div "Agrega el siguiente paso" at bounding box center [248, 158] width 49 height 9
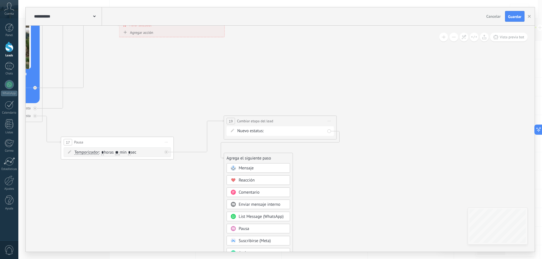
click at [253, 168] on span "Mensaje" at bounding box center [246, 168] width 15 height 5
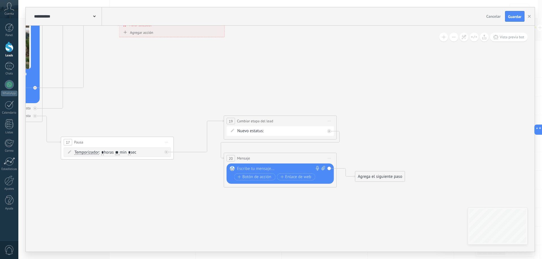
drag, startPoint x: 281, startPoint y: 100, endPoint x: 290, endPoint y: 95, distance: 10.3
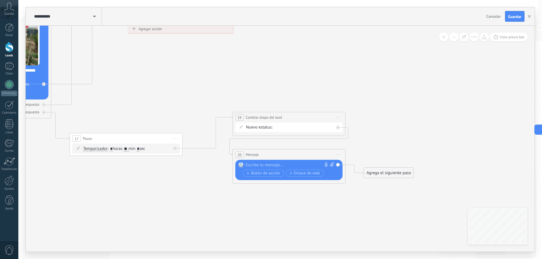
click at [272, 165] on div at bounding box center [288, 166] width 84 height 6
paste div
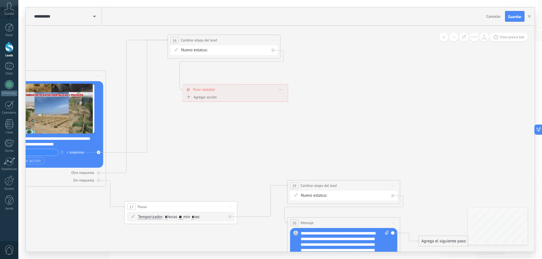
drag, startPoint x: 222, startPoint y: 111, endPoint x: 284, endPoint y: 161, distance: 80.5
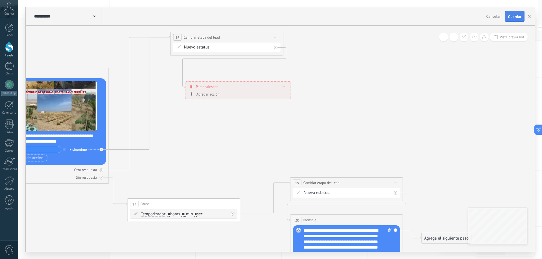
click at [511, 18] on span "Guardar" at bounding box center [514, 17] width 13 height 4
click at [15, 52] on link "Leads" at bounding box center [9, 50] width 18 height 16
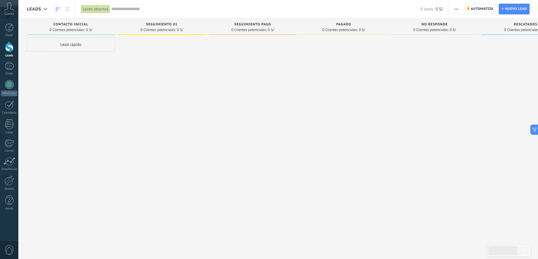
click at [484, 9] on span "Automatiza" at bounding box center [481, 9] width 23 height 10
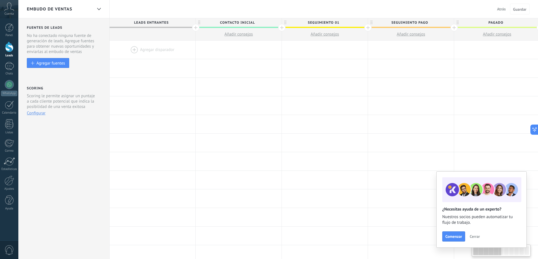
click at [147, 51] on div at bounding box center [153, 50] width 86 height 18
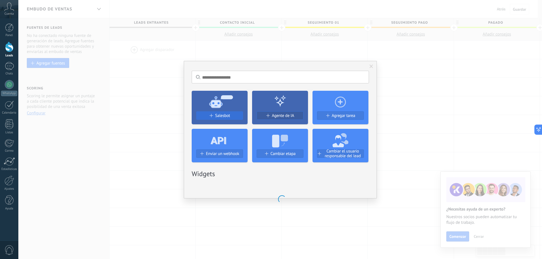
click at [219, 115] on span "Salesbot" at bounding box center [222, 115] width 15 height 5
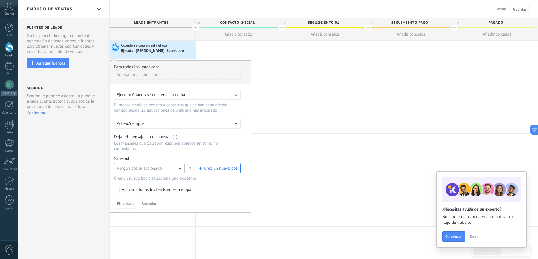
click at [172, 170] on button "Ningún bot seleccionado" at bounding box center [149, 168] width 71 height 10
click at [155, 179] on span "Salesbot #1" at bounding box center [147, 178] width 72 height 5
click at [129, 205] on span "Finalizado" at bounding box center [125, 204] width 17 height 4
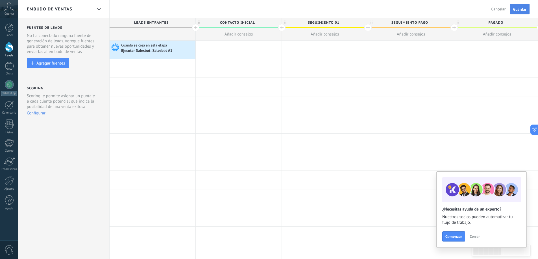
click at [514, 11] on span "Guardar" at bounding box center [519, 9] width 13 height 4
click at [5, 48] on div at bounding box center [9, 47] width 8 height 10
